Goal: Task Accomplishment & Management: Manage account settings

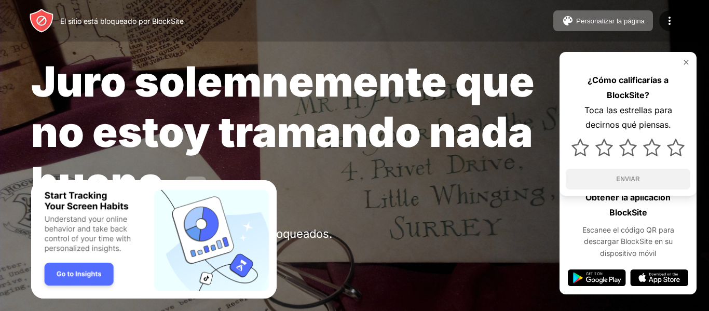
click at [668, 31] on div "El sitio está bloqueado por BlockSite Personalizar la página Editar la lista de…" at bounding box center [354, 21] width 709 height 42
click at [667, 27] on div at bounding box center [669, 20] width 21 height 21
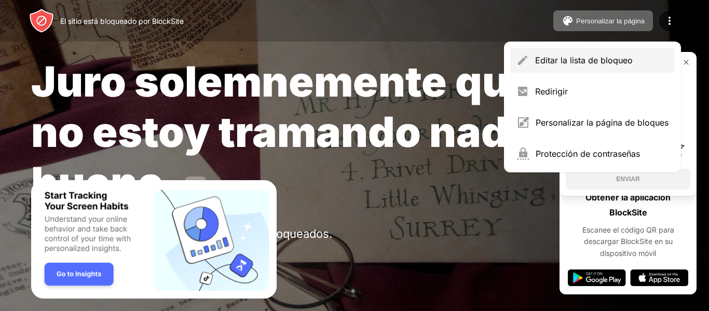
click at [588, 65] on div "Editar la lista de bloqueo" at bounding box center [592, 60] width 164 height 25
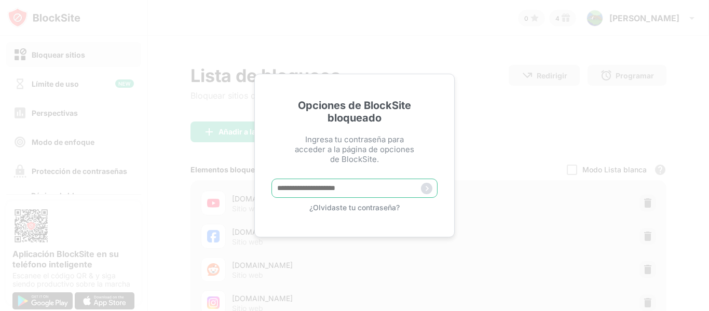
click at [334, 186] on input "text" at bounding box center [354, 187] width 166 height 19
type input "**********"
click at [427, 192] on img at bounding box center [426, 188] width 11 height 11
click at [329, 192] on input "text" at bounding box center [354, 187] width 166 height 19
type input "**********"
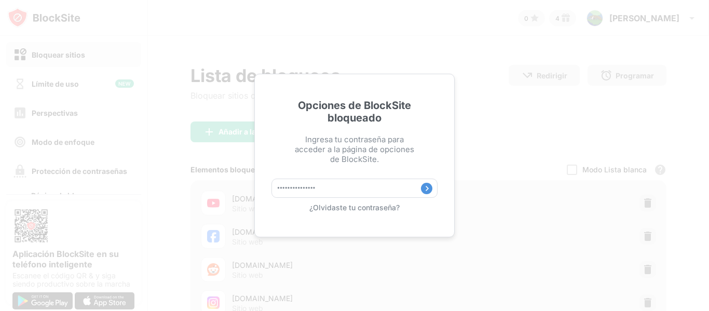
click at [428, 191] on img at bounding box center [426, 188] width 11 height 11
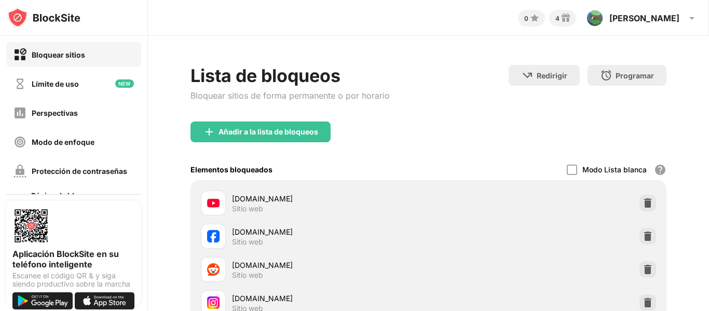
scroll to position [2, 0]
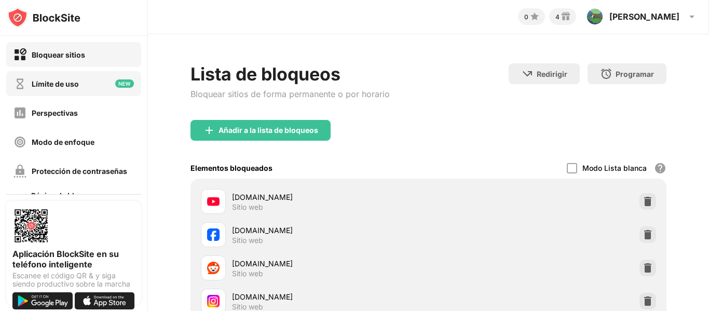
click at [62, 85] on font "Límite de uso" at bounding box center [55, 83] width 47 height 9
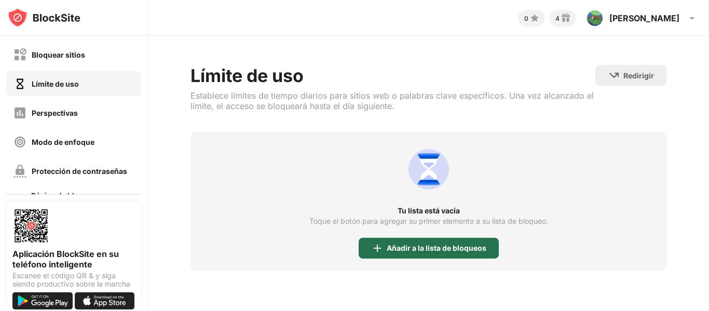
click at [403, 246] on font "Añadir a la lista de bloqueos" at bounding box center [437, 247] width 100 height 9
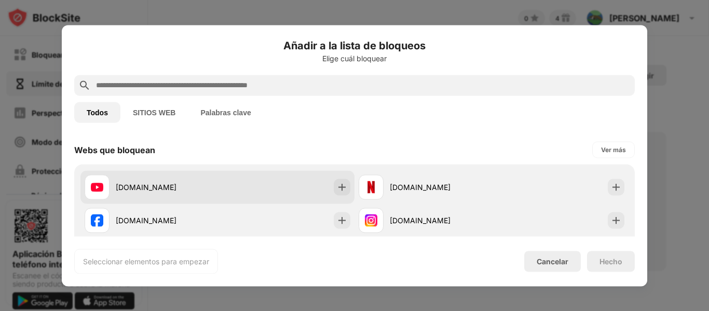
click at [249, 177] on div "youtube.com" at bounding box center [217, 186] width 274 height 33
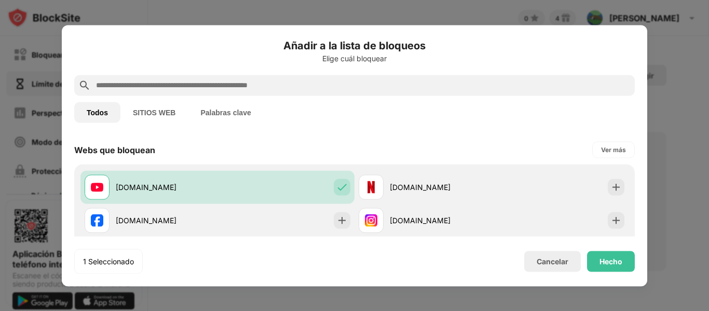
click at [609, 271] on div "1 Seleccionado Cancelar Hecho" at bounding box center [354, 261] width 560 height 25
click at [604, 260] on font "Hecho" at bounding box center [610, 260] width 23 height 9
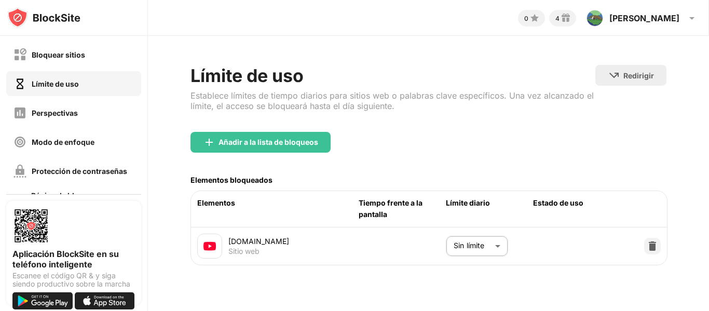
click at [501, 250] on body "Bloquear sitios Límite de uso Perspectivas Modo de enfoque Protección de contra…" at bounding box center [354, 155] width 709 height 311
click at [464, 256] on font "3 horas" at bounding box center [456, 258] width 26 height 9
type input "***"
click at [382, 203] on font "Tiempo frente a la pantalla" at bounding box center [391, 208] width 64 height 20
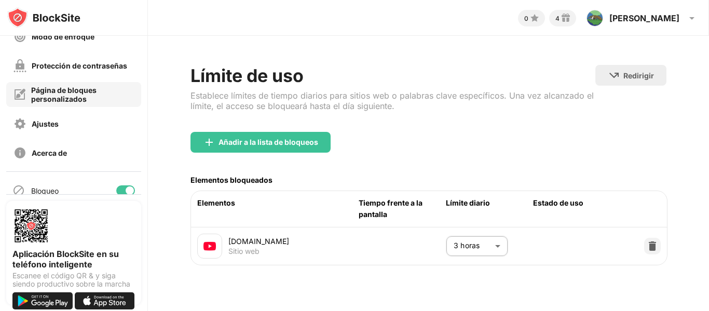
scroll to position [145, 0]
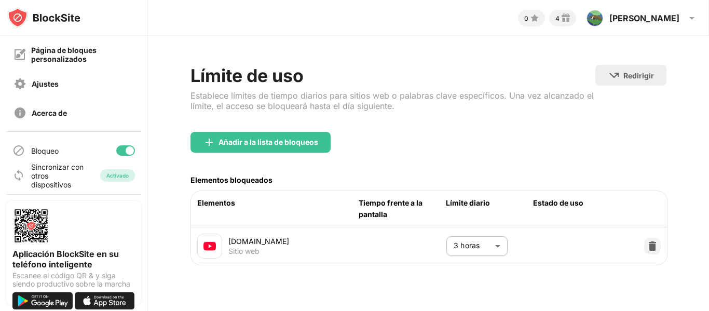
click at [501, 249] on body "Bloquear sitios Límite de uso Perspectivas Modo de enfoque Protección de contra…" at bounding box center [354, 155] width 709 height 311
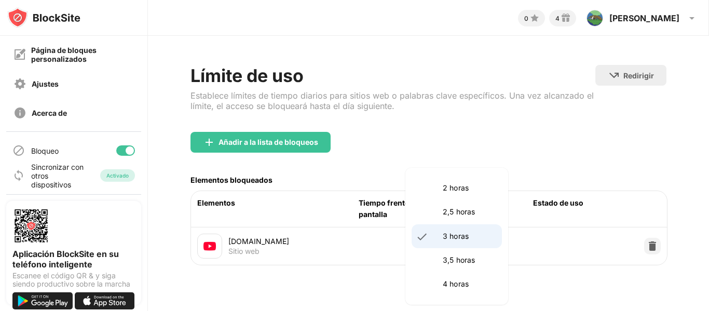
click at [473, 239] on p "3 horas" at bounding box center [469, 235] width 53 height 11
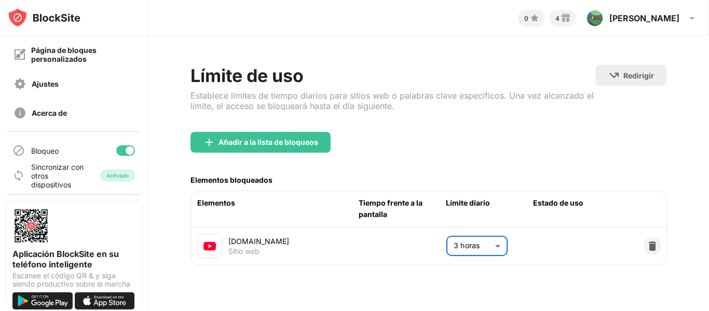
click at [374, 203] on font "Tiempo frente a la pantalla" at bounding box center [391, 208] width 64 height 20
click at [648, 250] on img at bounding box center [652, 246] width 10 height 10
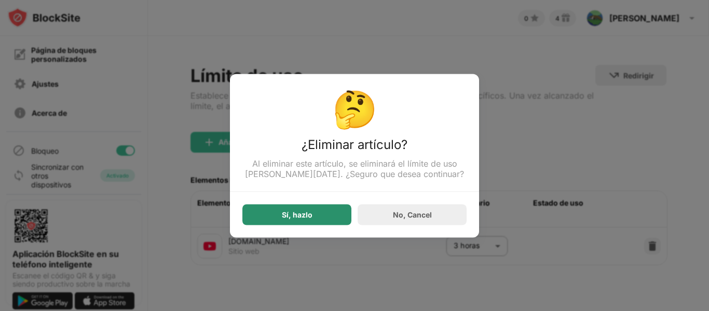
click at [310, 216] on font "Sí, hazlo" at bounding box center [297, 214] width 31 height 9
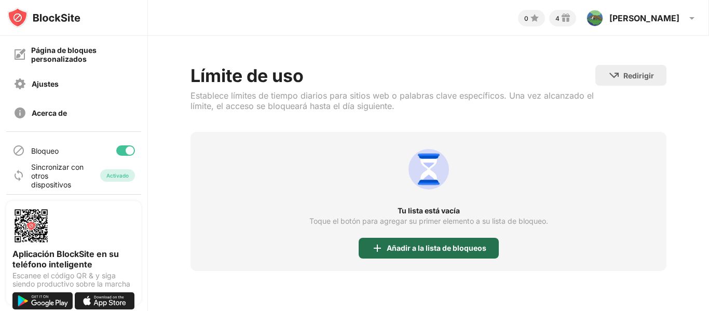
click at [434, 250] on font "Añadir a la lista de bloqueos" at bounding box center [437, 247] width 100 height 9
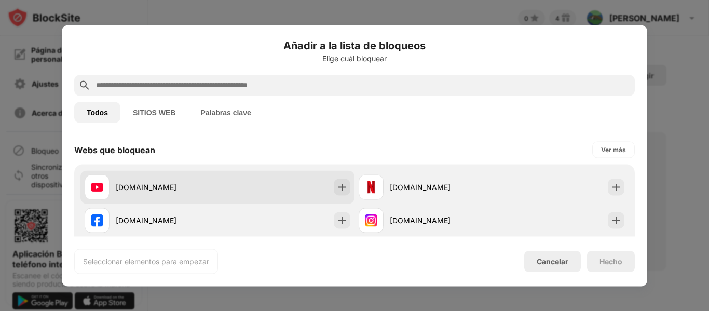
click at [185, 182] on div "youtube.com" at bounding box center [167, 187] width 102 height 11
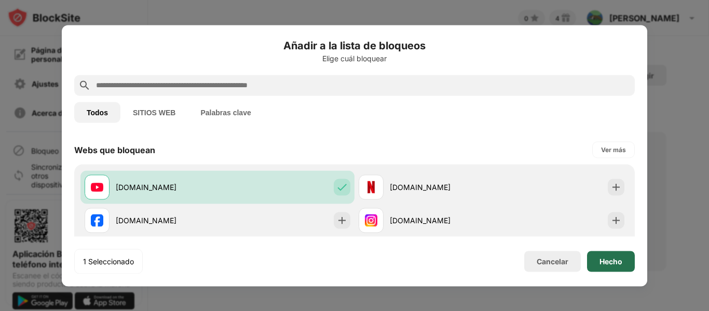
click at [614, 259] on font "Hecho" at bounding box center [610, 260] width 23 height 9
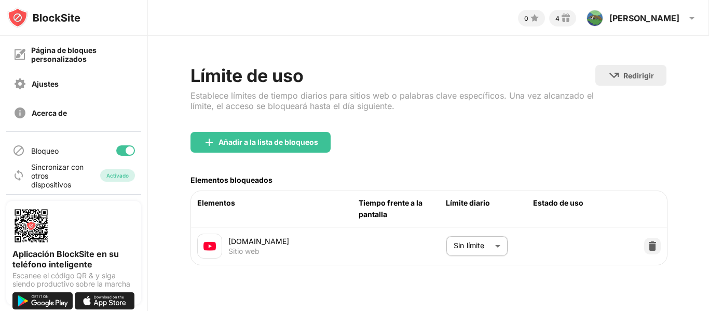
click at [499, 246] on body "Bloquear sitios Límite de uso Perspectivas Modo de enfoque Protección de contra…" at bounding box center [354, 155] width 709 height 311
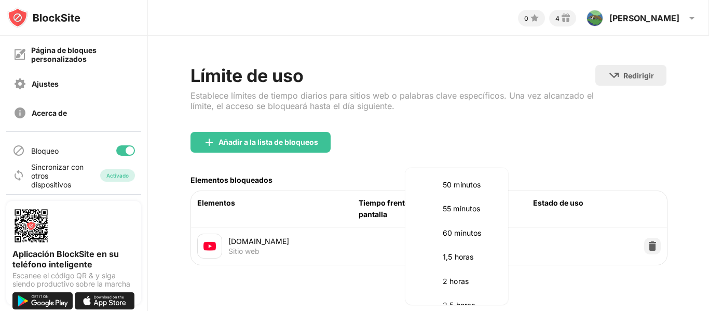
click at [456, 277] on font "2 horas" at bounding box center [456, 281] width 26 height 9
type input "***"
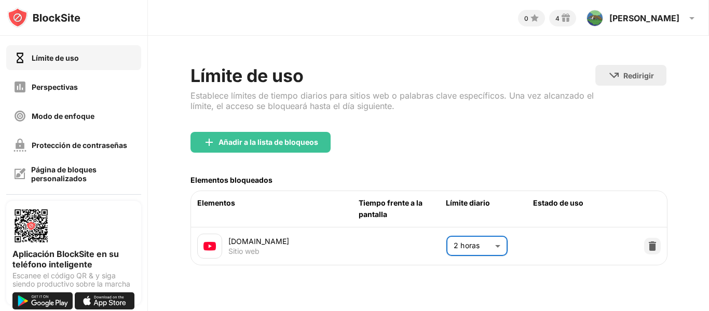
scroll to position [24, 0]
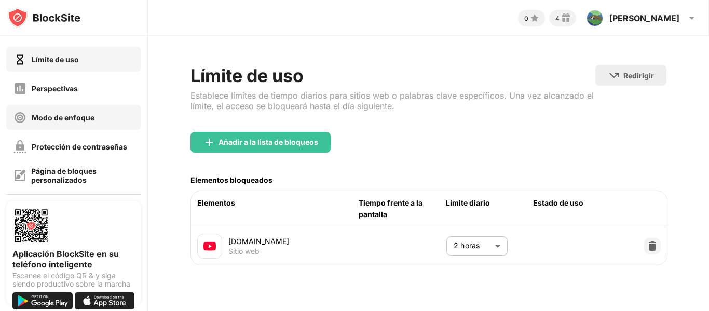
click at [63, 118] on font "Modo de enfoque" at bounding box center [63, 117] width 63 height 9
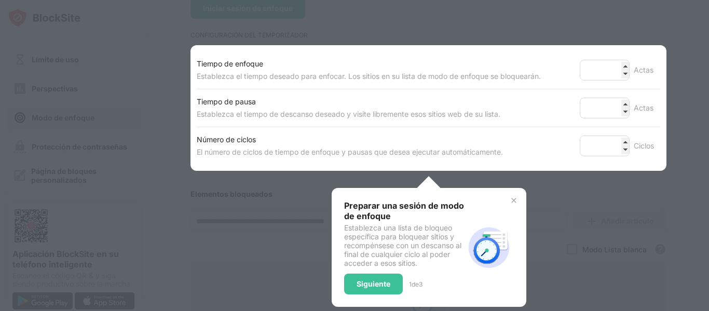
scroll to position [144, 0]
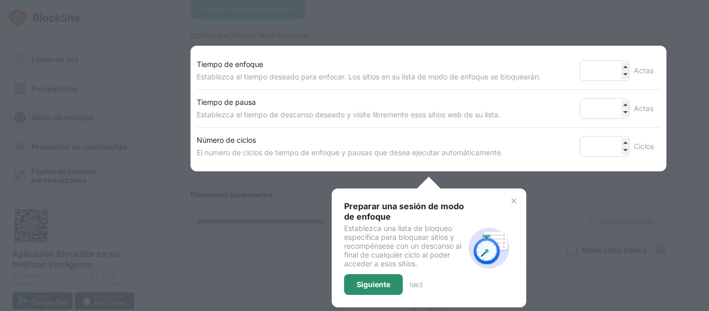
click at [375, 286] on font "Siguiente" at bounding box center [373, 284] width 34 height 9
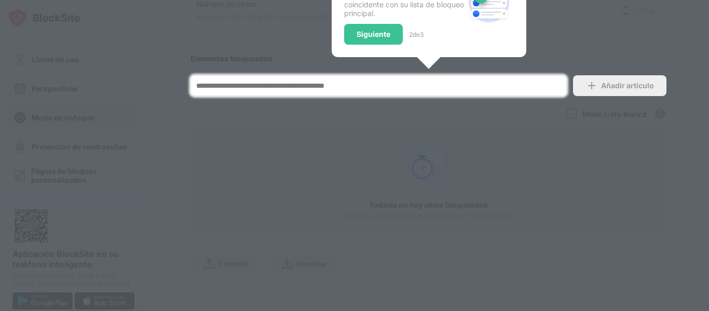
scroll to position [282, 0]
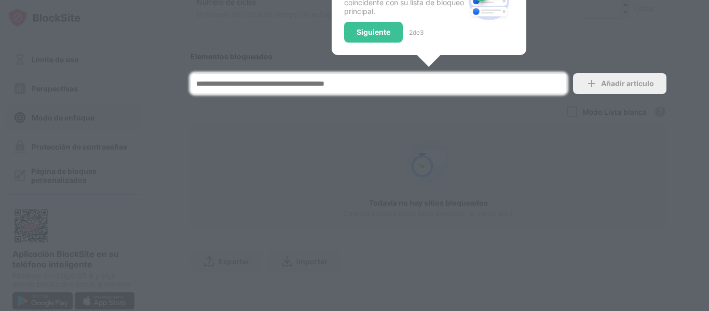
click at [246, 86] on input at bounding box center [378, 83] width 376 height 21
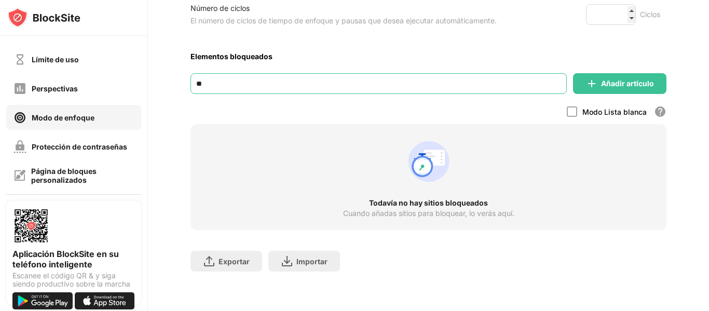
type input "*"
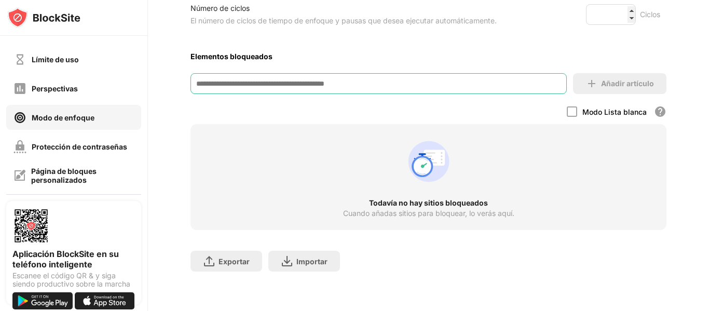
click at [618, 77] on div "Añadir artículo" at bounding box center [619, 83] width 93 height 21
click at [599, 83] on div "Añadir artículo" at bounding box center [619, 83] width 93 height 21
click at [576, 115] on div at bounding box center [572, 111] width 10 height 10
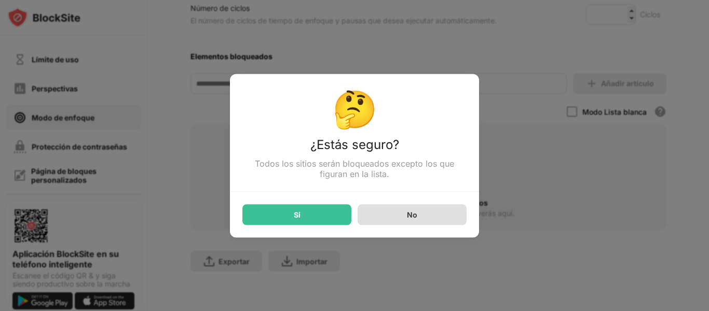
click at [413, 220] on div "No" at bounding box center [412, 214] width 109 height 21
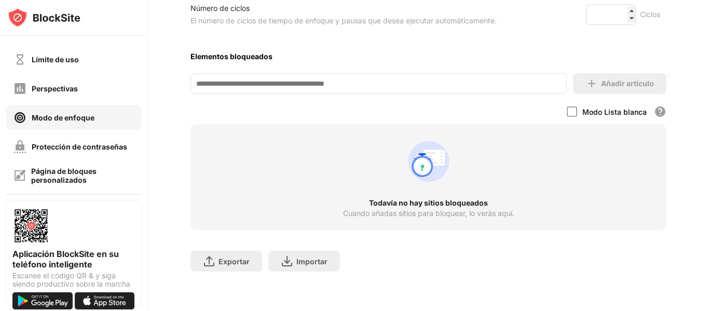
click at [379, 87] on input at bounding box center [378, 83] width 376 height 21
click at [616, 91] on div "Añadir artículo" at bounding box center [619, 83] width 93 height 21
click at [211, 83] on input at bounding box center [378, 83] width 376 height 21
type input "*"
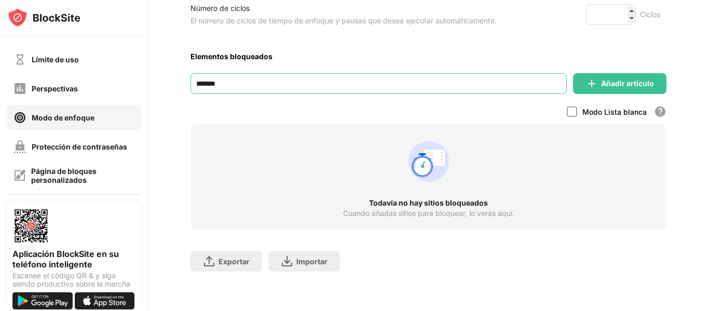
type input "********"
drag, startPoint x: 232, startPoint y: 88, endPoint x: 155, endPoint y: 74, distance: 79.0
click at [155, 74] on div "Modo de enfoque Para concentrarse en una tarea y ser más productiva utilice el …" at bounding box center [428, 38] width 561 height 544
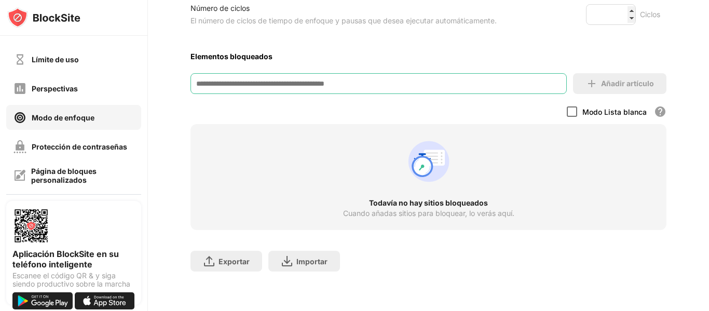
click at [573, 115] on div at bounding box center [572, 111] width 10 height 10
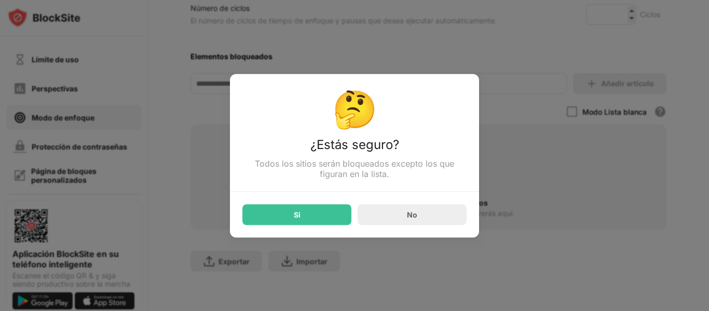
click at [439, 209] on div "No" at bounding box center [412, 214] width 109 height 21
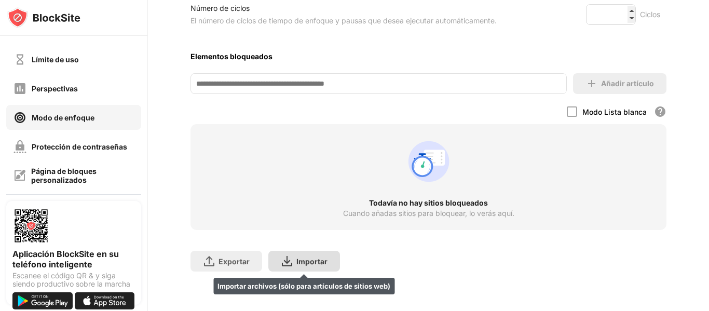
click at [316, 259] on font "Importar" at bounding box center [311, 261] width 31 height 9
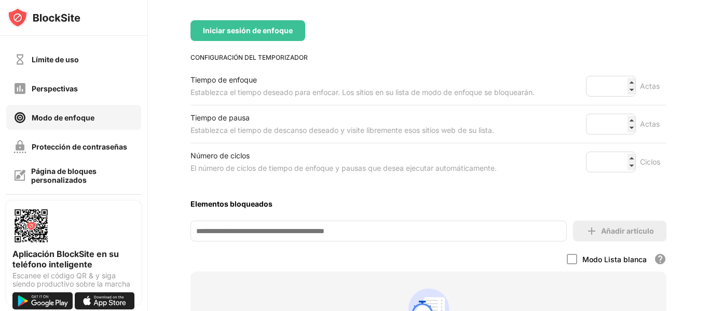
scroll to position [120, 0]
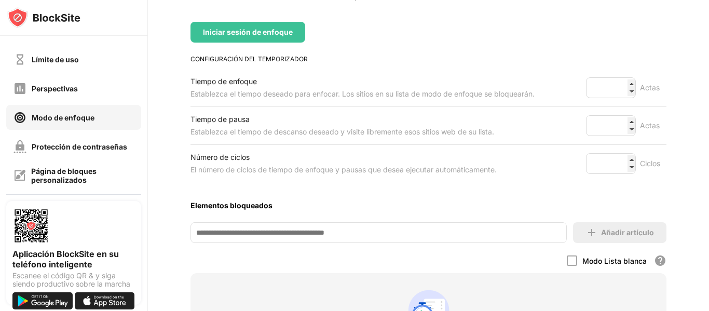
click at [330, 238] on input at bounding box center [378, 232] width 376 height 21
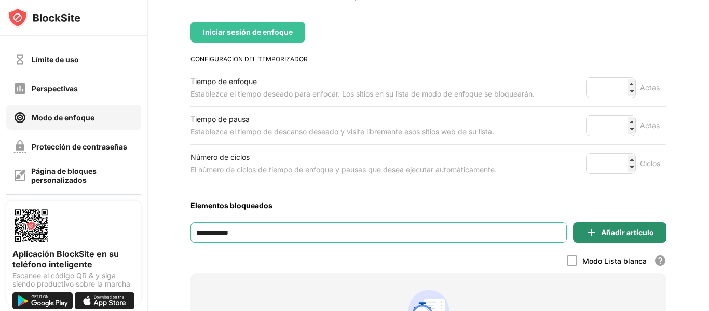
click at [592, 234] on img at bounding box center [591, 232] width 12 height 12
drag, startPoint x: 252, startPoint y: 233, endPoint x: 235, endPoint y: 231, distance: 17.2
click at [235, 231] on input "**********" at bounding box center [378, 232] width 376 height 21
type input "*"
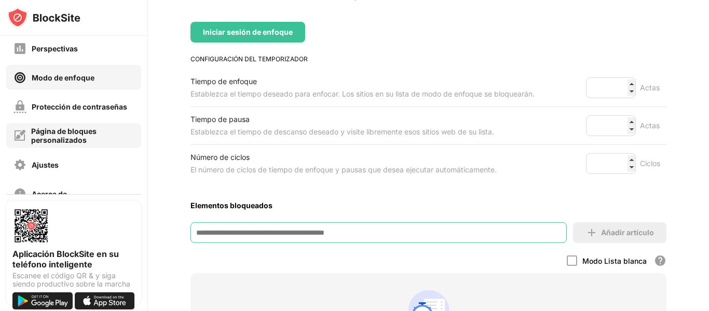
scroll to position [83, 0]
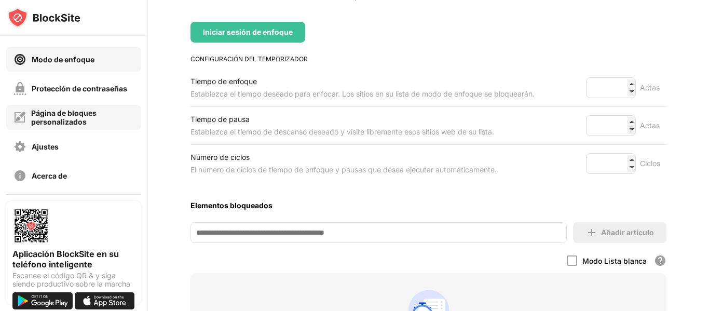
click at [66, 114] on font "Página de bloques personalizados" at bounding box center [63, 117] width 65 height 18
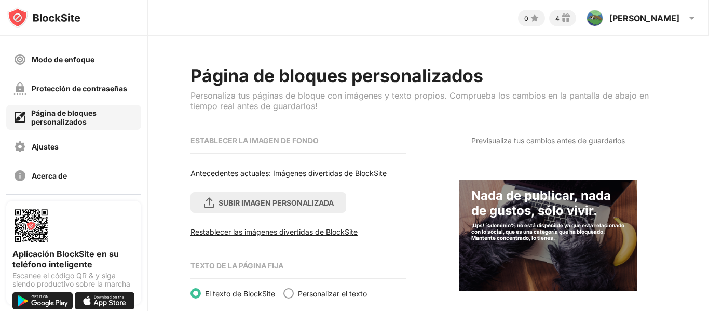
scroll to position [170, 0]
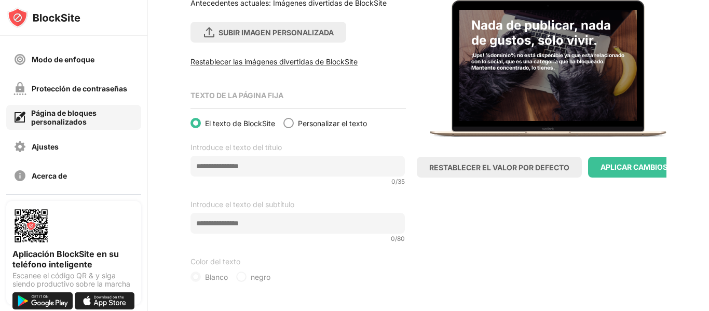
click at [88, 120] on div "Página de bloques personalizados" at bounding box center [82, 117] width 103 height 18
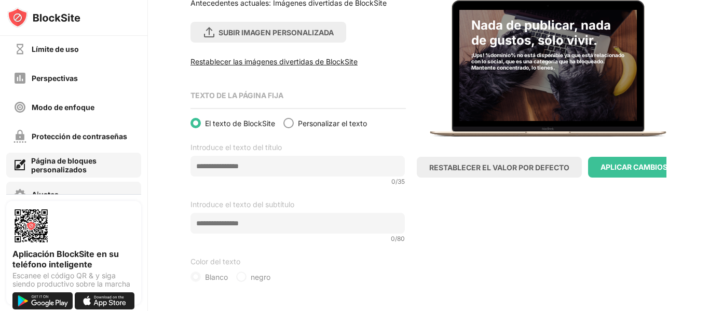
scroll to position [0, 0]
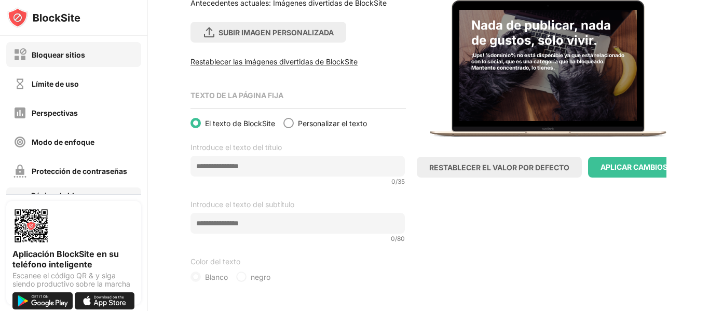
click at [78, 55] on font "Bloquear sitios" at bounding box center [58, 54] width 53 height 9
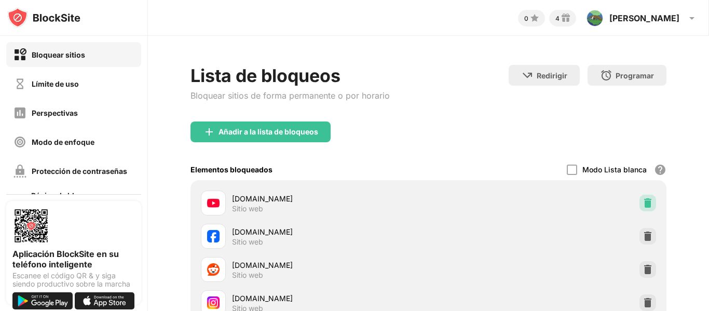
click at [648, 203] on img at bounding box center [647, 203] width 10 height 10
click at [64, 56] on font "Bloquear sitios" at bounding box center [58, 54] width 53 height 9
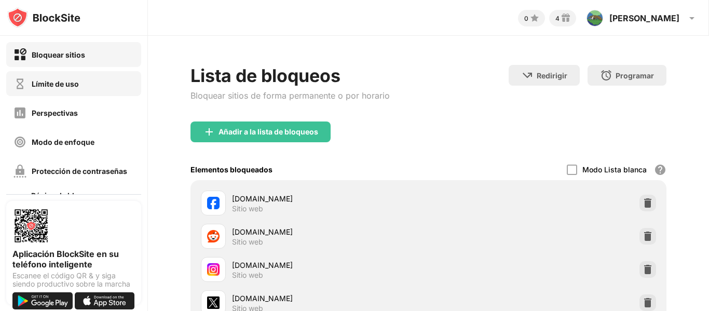
click at [53, 91] on div "Límite de uso" at bounding box center [73, 83] width 135 height 25
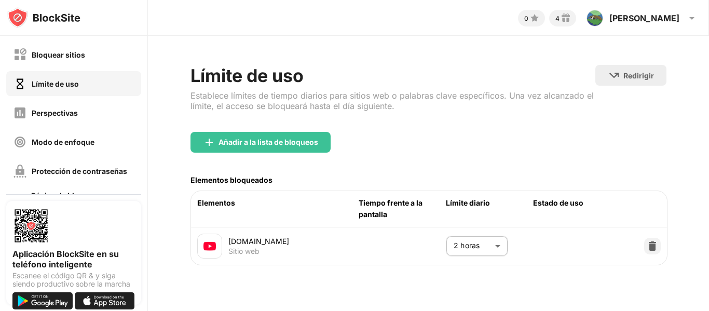
click at [493, 247] on body "Bloquear sitios Límite de uso Perspectivas Modo de enfoque Protección de contra…" at bounding box center [354, 155] width 709 height 311
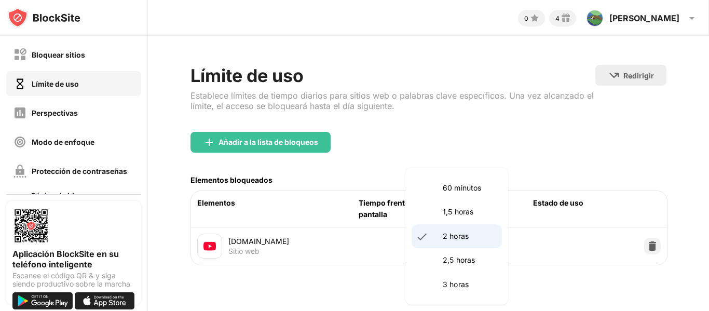
click at [464, 193] on p "60 minutos" at bounding box center [469, 187] width 53 height 11
type input "**"
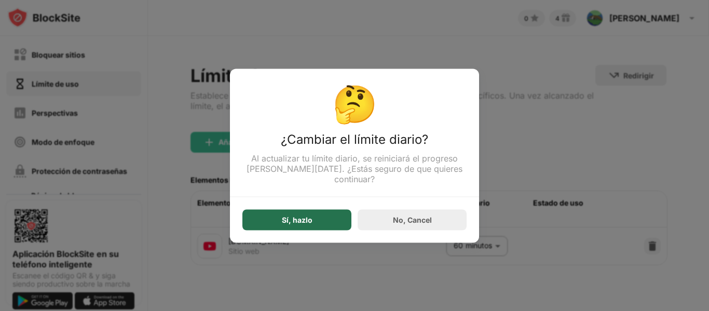
click at [294, 218] on div "Sí, hazlo" at bounding box center [296, 219] width 109 height 21
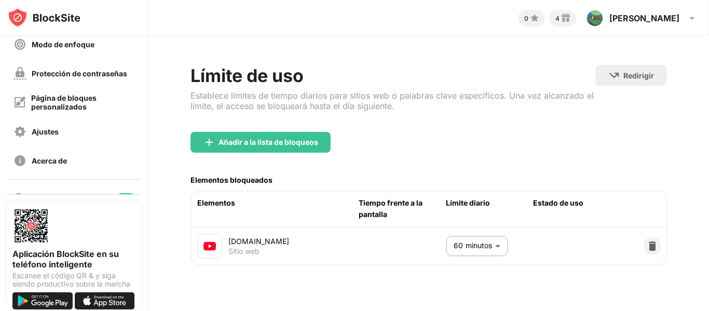
scroll to position [145, 0]
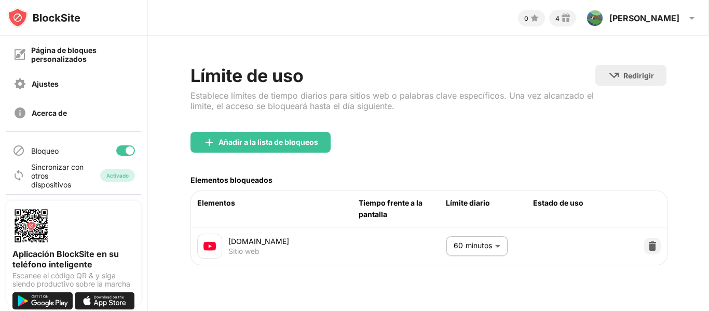
click at [53, 173] on font "Sincronizar con otros dispositivos" at bounding box center [57, 175] width 52 height 26
click at [125, 175] on font "Activado" at bounding box center [117, 175] width 22 height 6
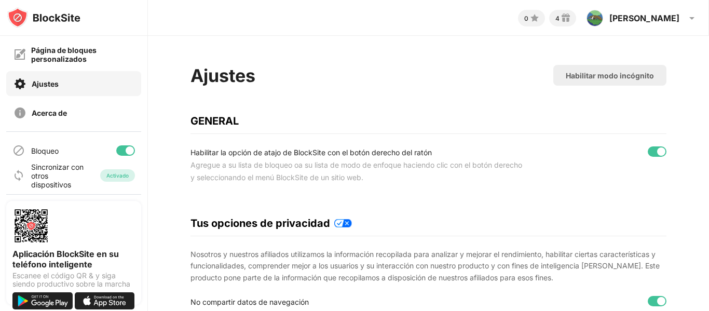
click at [28, 181] on div "Sincronizar con otros dispositivos" at bounding box center [48, 175] width 72 height 26
click at [46, 177] on font "Sincronizar con otros dispositivos" at bounding box center [57, 175] width 52 height 26
click at [122, 177] on font "Activado" at bounding box center [117, 175] width 22 height 6
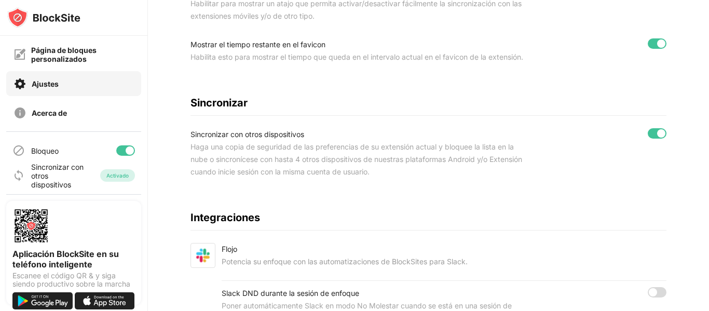
scroll to position [505, 0]
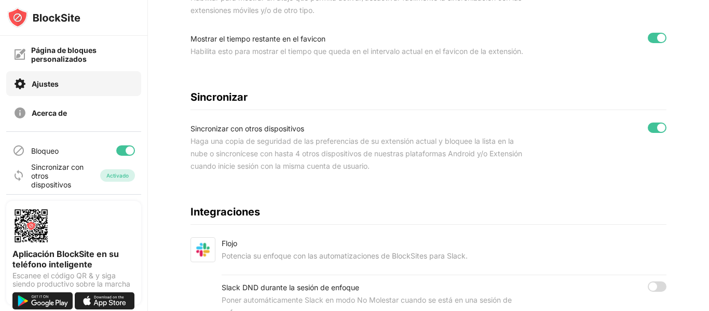
click at [303, 162] on font "Haga una copia de seguridad de las preferencias de su extensión actual y bloque…" at bounding box center [356, 153] width 332 height 34
click at [400, 162] on font "Haga una copia de seguridad de las preferencias de su extensión actual y bloque…" at bounding box center [356, 153] width 332 height 34
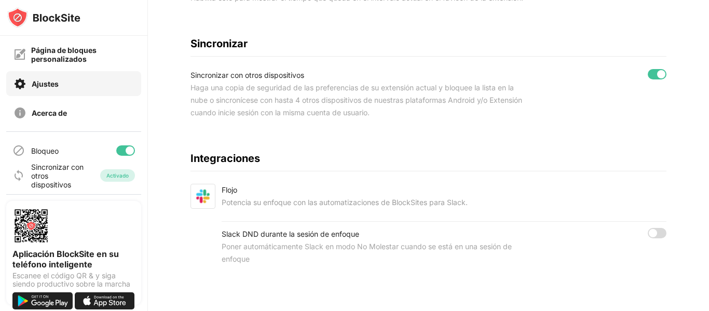
scroll to position [0, 0]
